Goal: Contribute content

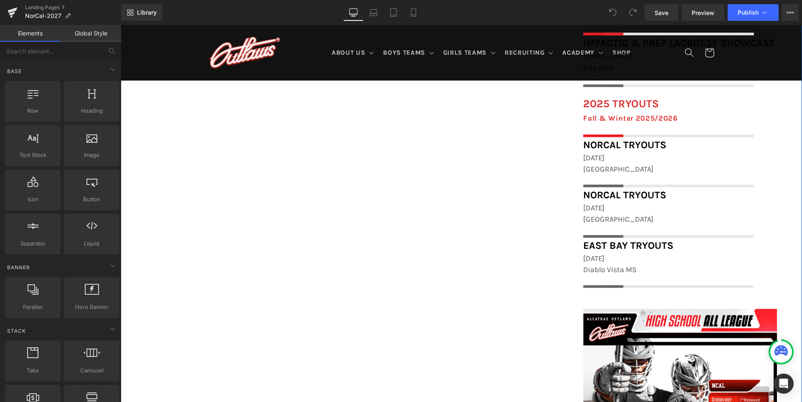
scroll to position [836, 0]
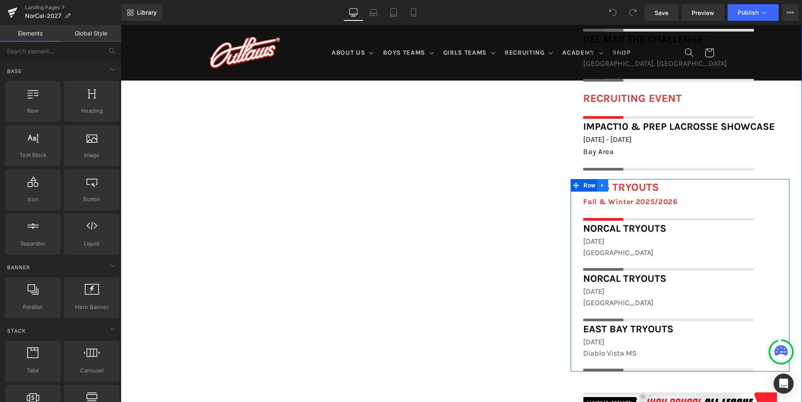
click at [606, 185] on icon at bounding box center [603, 186] width 6 height 6
click at [627, 186] on icon at bounding box center [625, 186] width 6 height 6
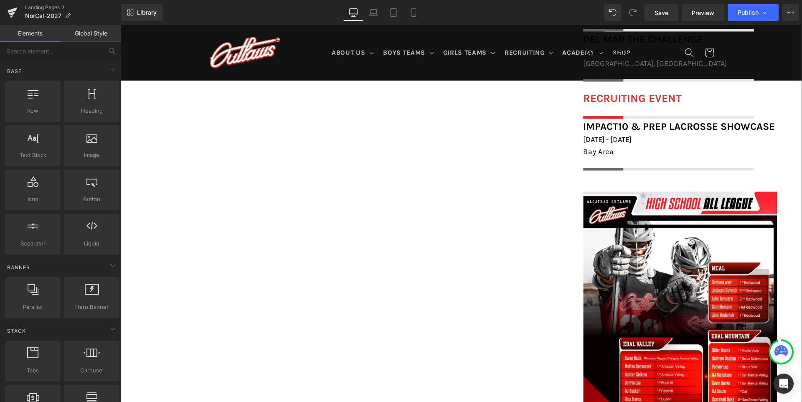
scroll to position [805, 0]
click at [394, 12] on icon at bounding box center [393, 12] width 8 height 8
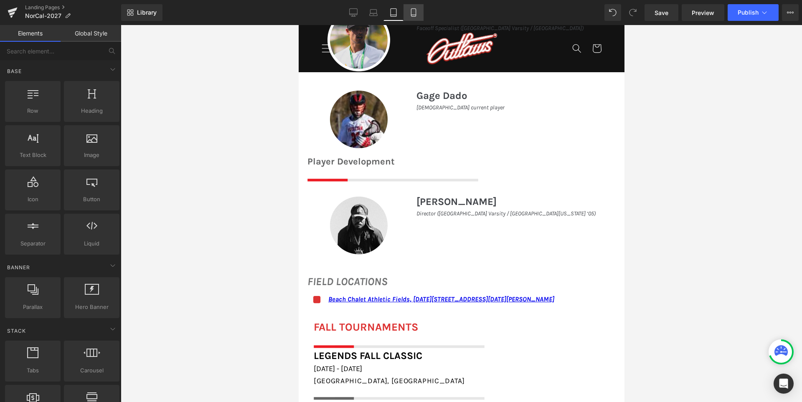
click at [415, 13] on icon at bounding box center [413, 12] width 8 height 8
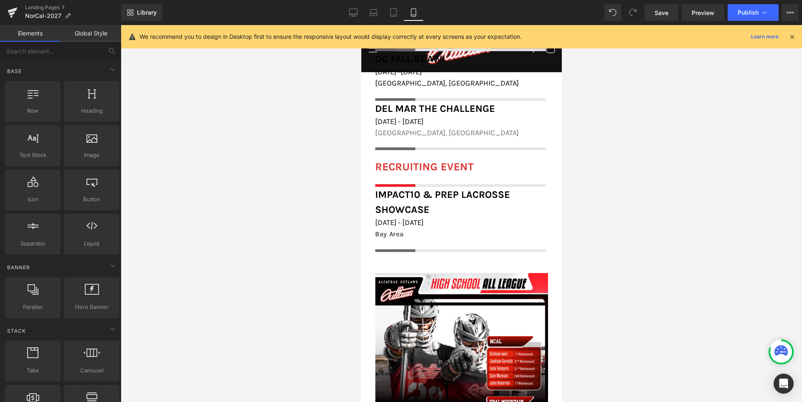
scroll to position [1008, 0]
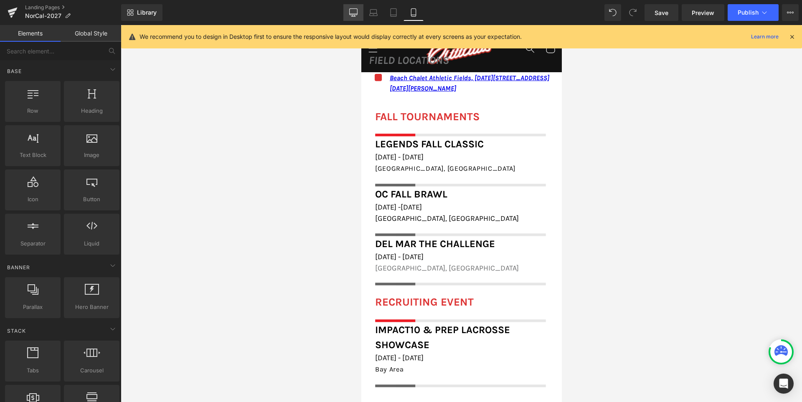
click at [355, 13] on icon at bounding box center [353, 12] width 8 height 8
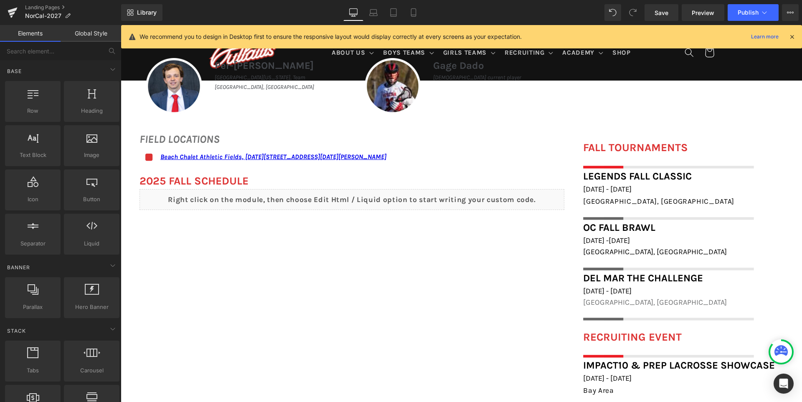
scroll to position [548, 0]
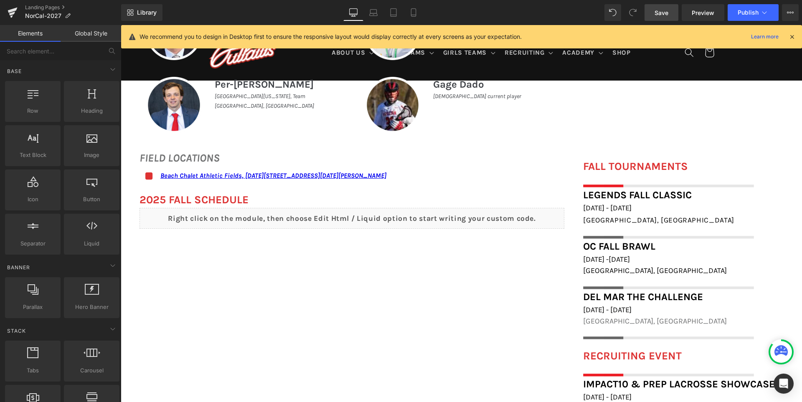
click at [666, 16] on span "Save" at bounding box center [662, 12] width 14 height 9
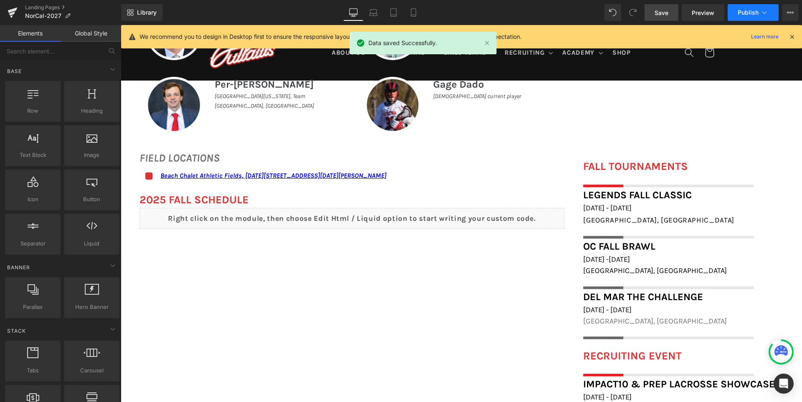
click at [742, 10] on span "Publish" at bounding box center [748, 12] width 21 height 7
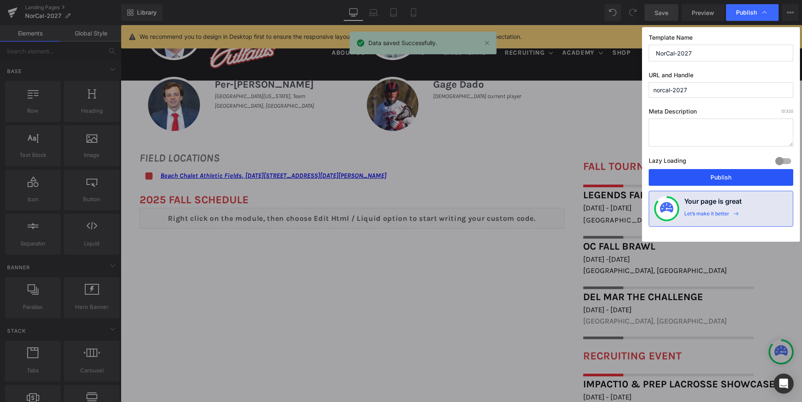
click at [0, 0] on button "Publish" at bounding box center [0, 0] width 0 height 0
